Goal: Find specific page/section

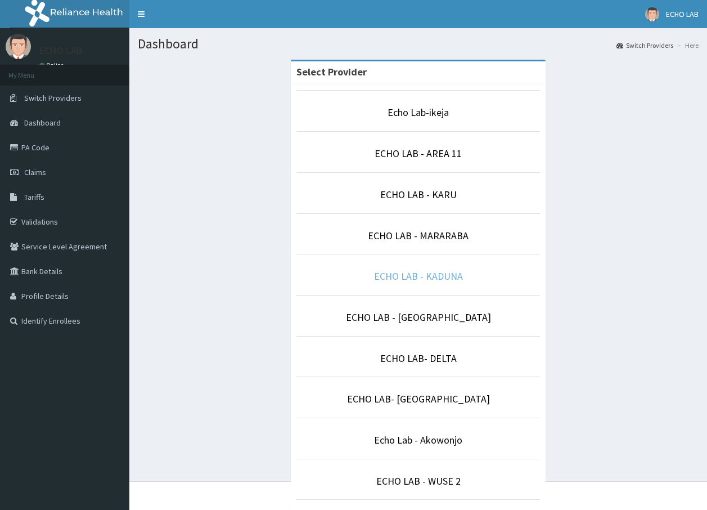
click at [439, 271] on link "ECHO LAB - KADUNA" at bounding box center [418, 275] width 89 height 13
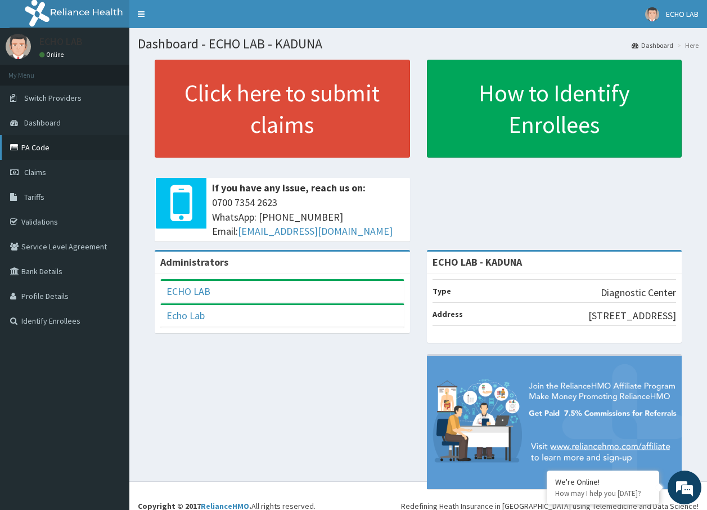
click at [33, 149] on link "PA Code" at bounding box center [64, 147] width 129 height 25
